Goal: Information Seeking & Learning: Learn about a topic

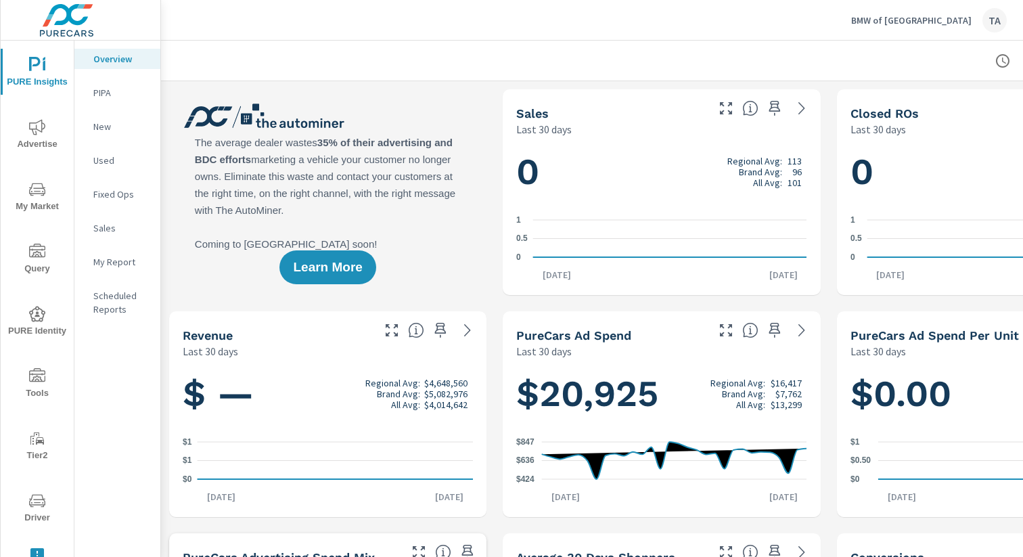
scroll to position [0, 139]
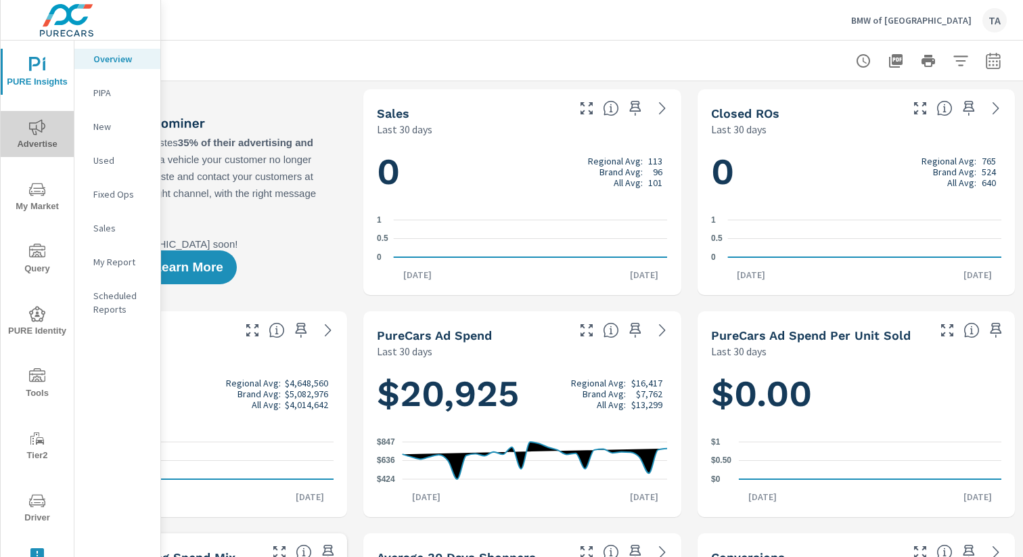
click at [45, 126] on span "Advertise" at bounding box center [37, 135] width 65 height 33
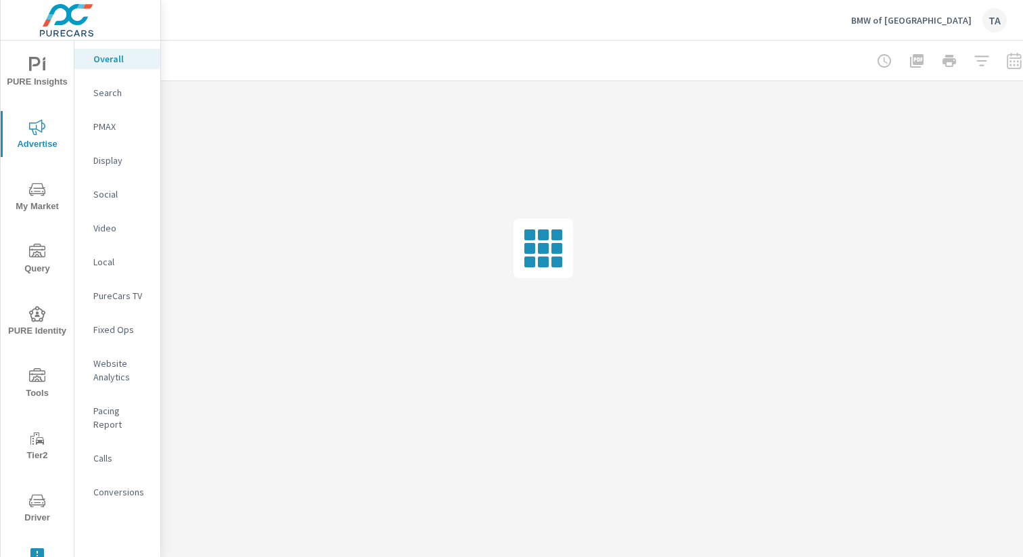
scroll to position [0, 139]
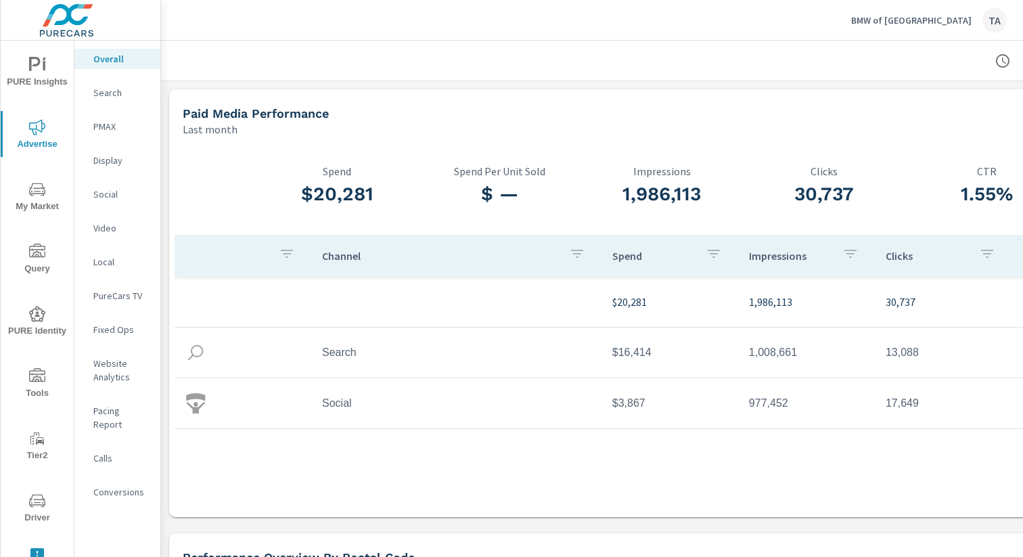
click at [93, 89] on div "Search" at bounding box center [117, 93] width 86 height 20
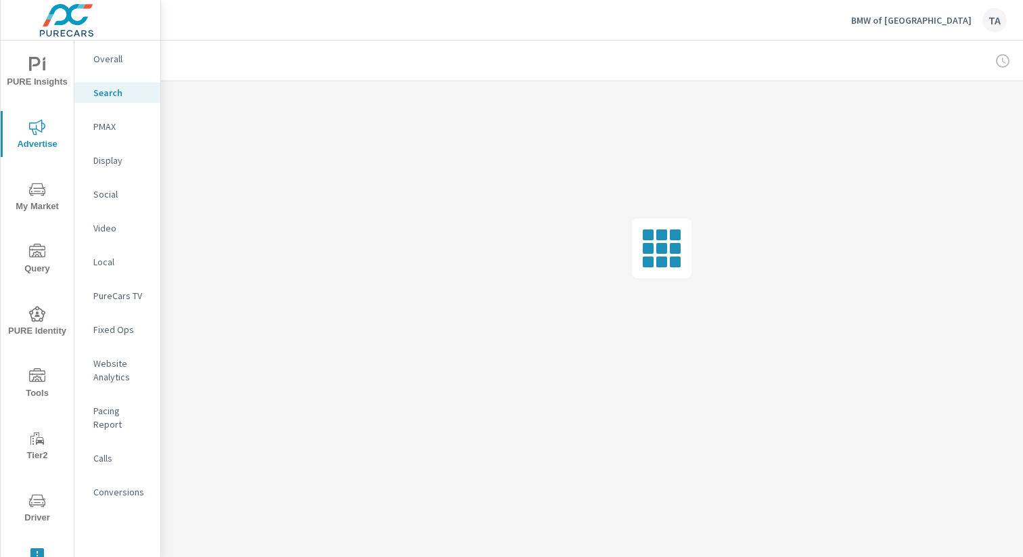
scroll to position [0, 139]
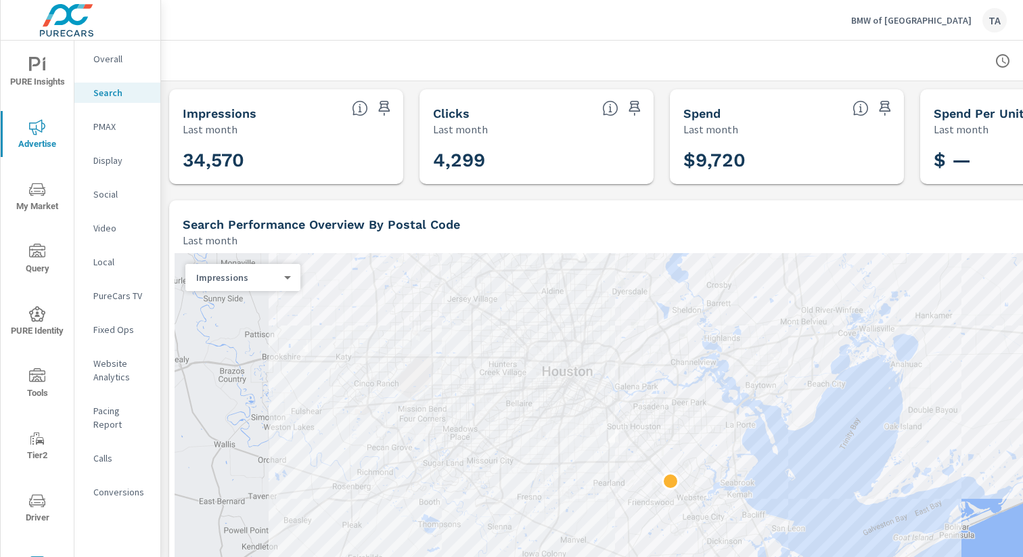
scroll to position [0, 139]
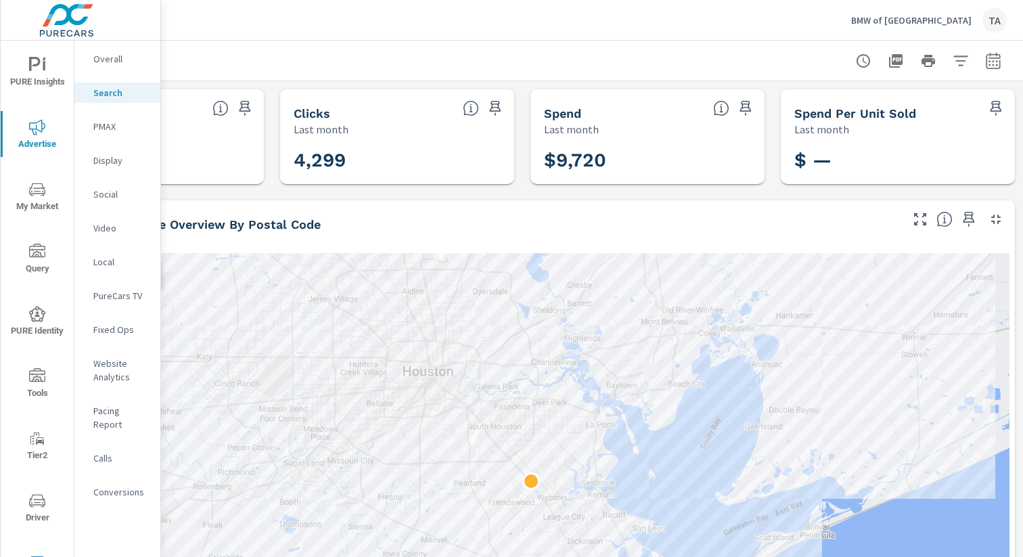
click at [1004, 49] on div at bounding box center [927, 60] width 157 height 27
click at [994, 55] on icon "button" at bounding box center [993, 61] width 16 height 16
select select "Last month"
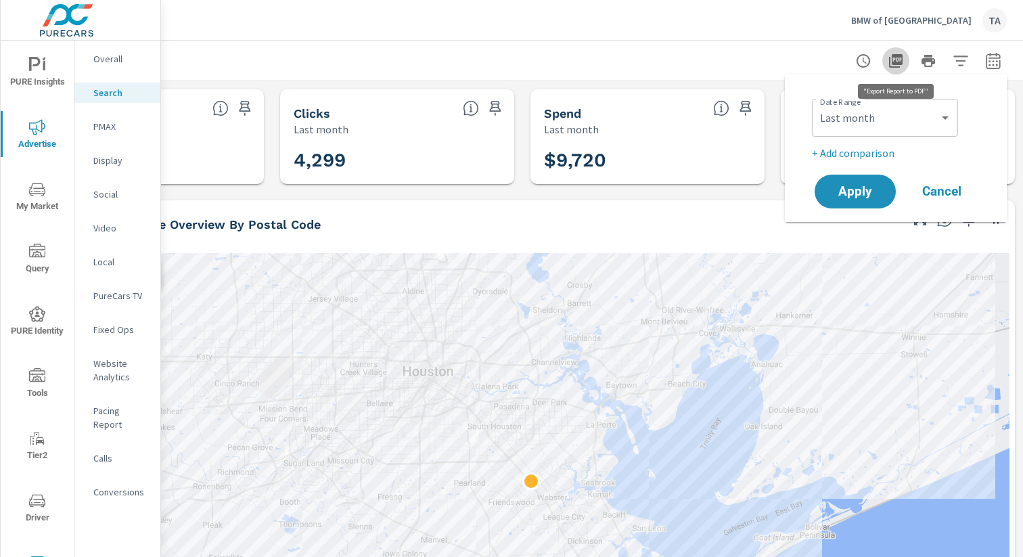
click at [900, 64] on icon "button" at bounding box center [896, 61] width 14 height 14
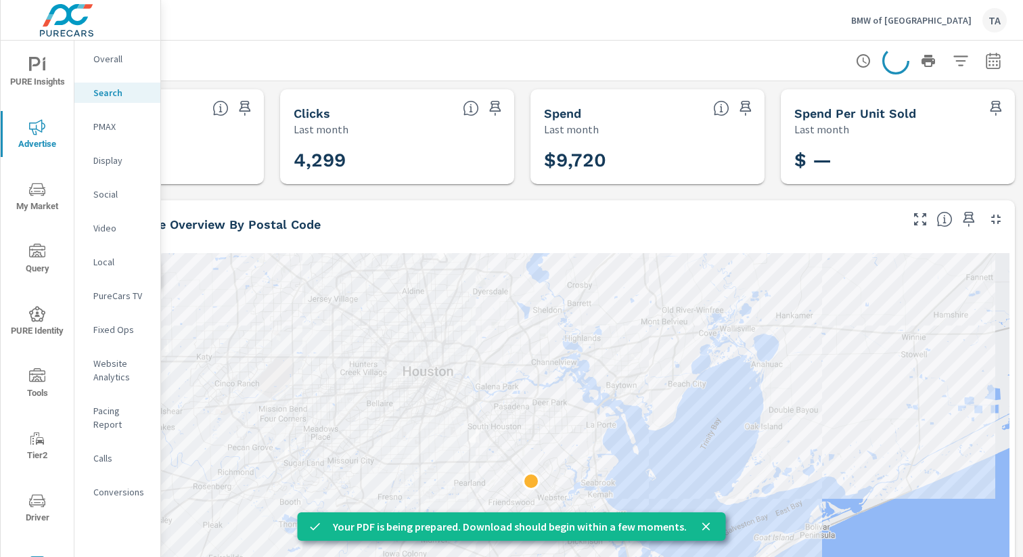
click at [112, 122] on p "PMAX" at bounding box center [121, 127] width 56 height 14
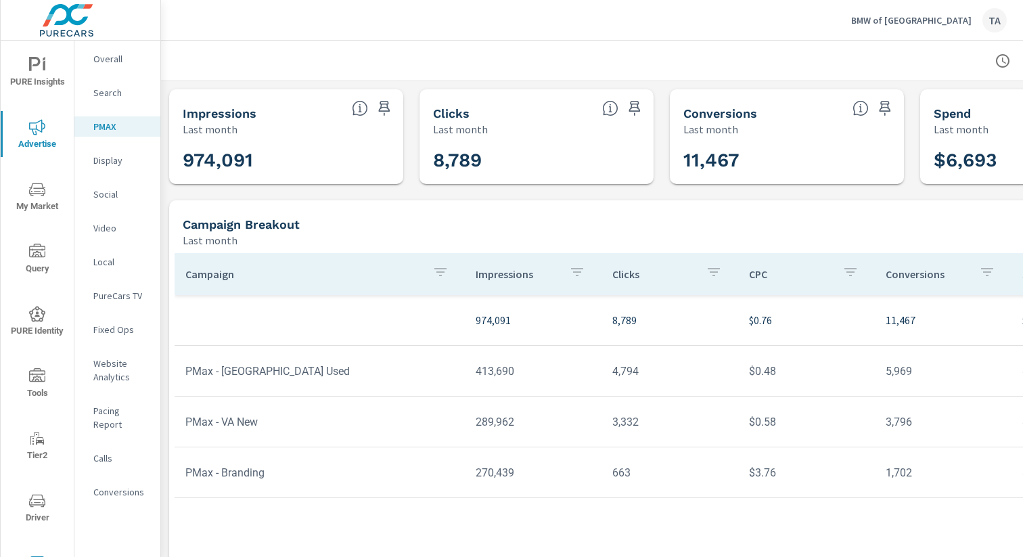
scroll to position [0, 139]
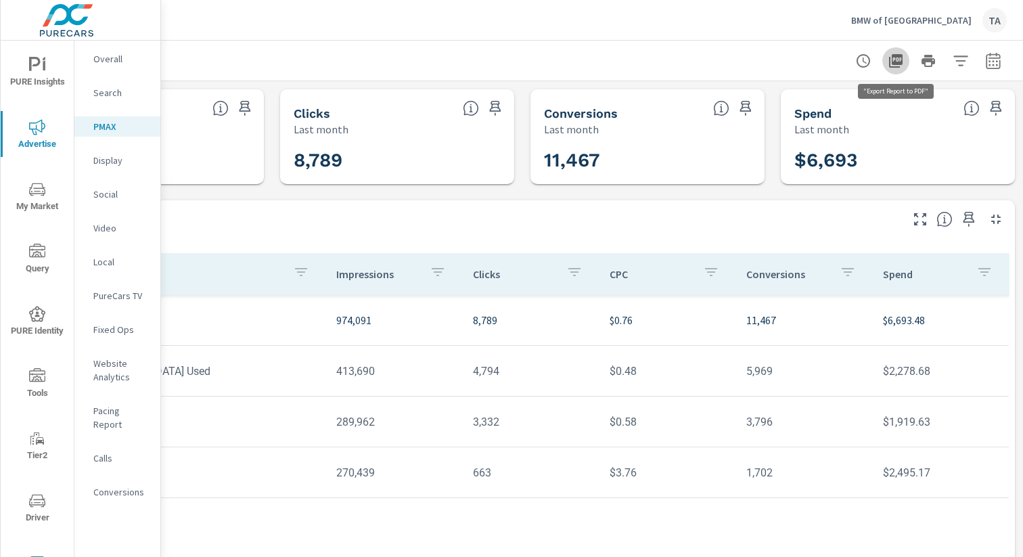
click at [902, 56] on icon "button" at bounding box center [896, 61] width 14 height 14
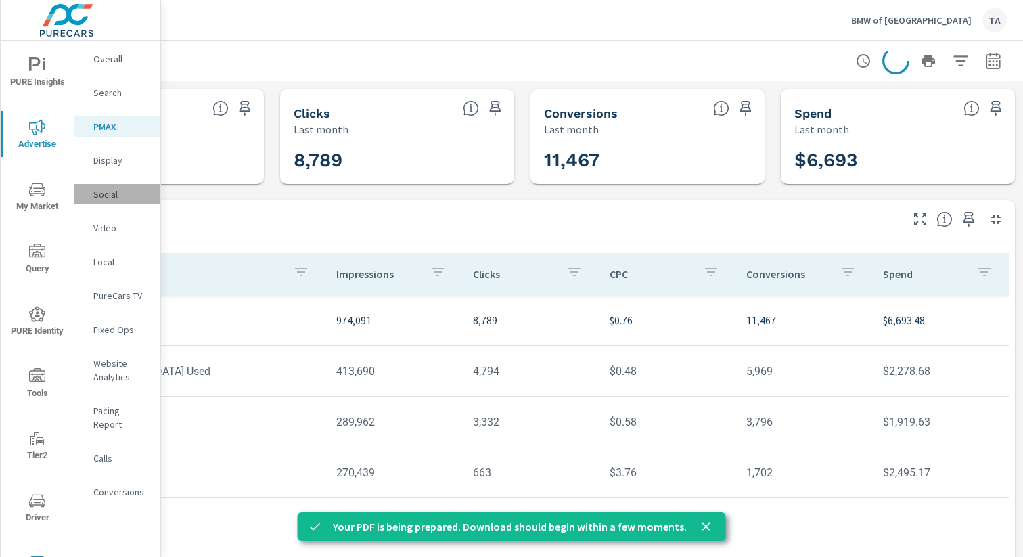
click at [110, 200] on p "Social" at bounding box center [121, 194] width 56 height 14
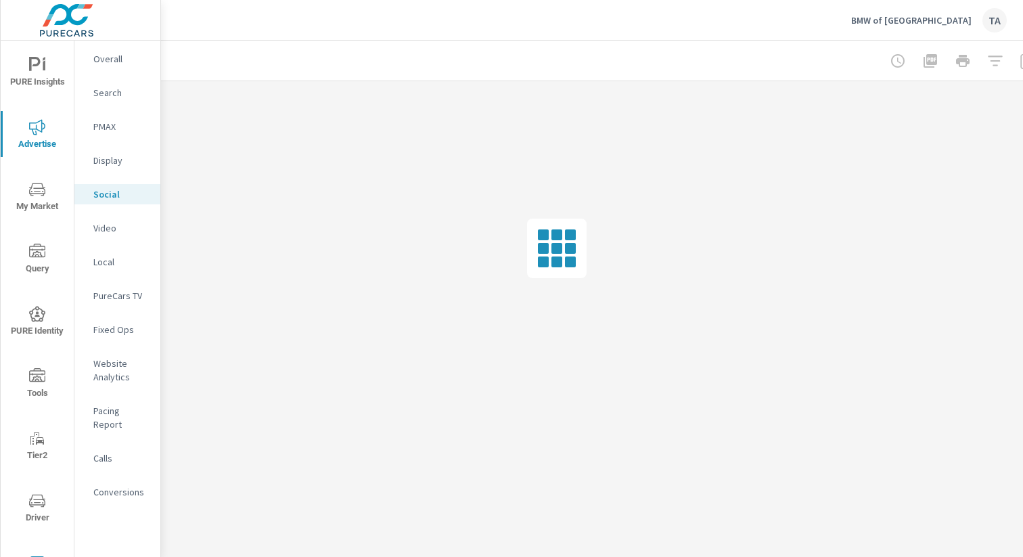
scroll to position [0, 139]
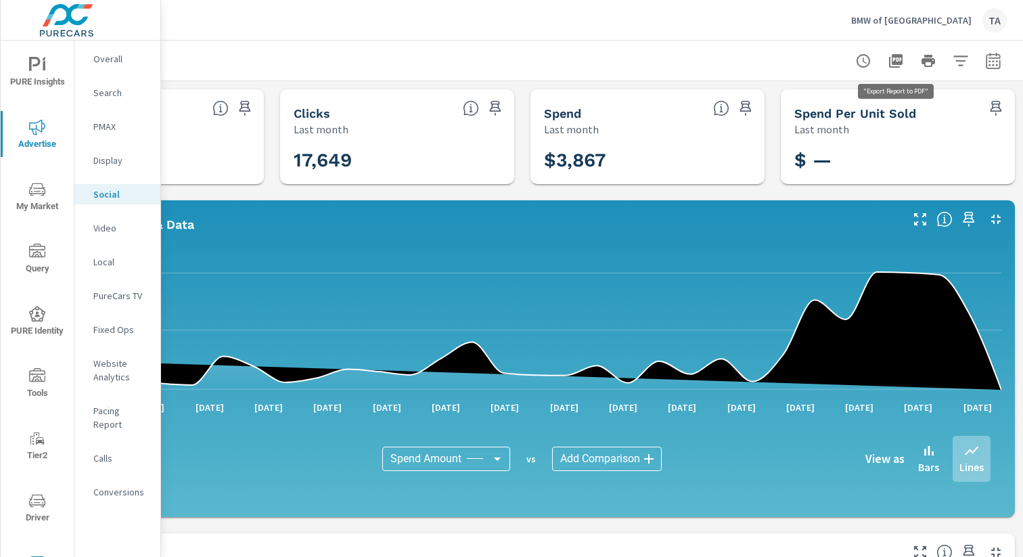
click at [893, 66] on icon "button" at bounding box center [896, 61] width 14 height 14
click at [112, 264] on p "Local" at bounding box center [121, 262] width 56 height 14
